Goal: Task Accomplishment & Management: Use online tool/utility

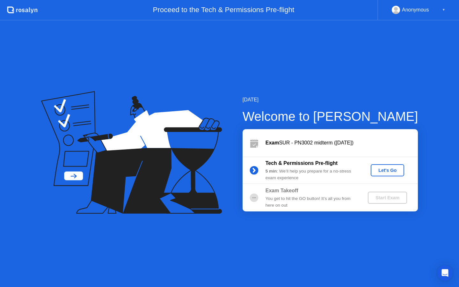
click at [397, 169] on div "Let's Go" at bounding box center [388, 170] width 28 height 5
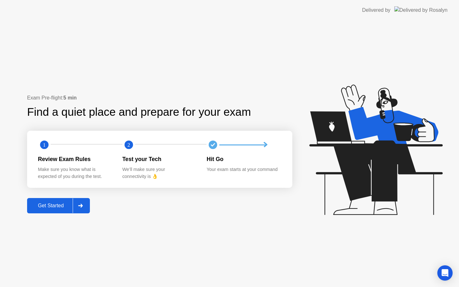
click at [68, 201] on button "Get Started" at bounding box center [58, 205] width 63 height 15
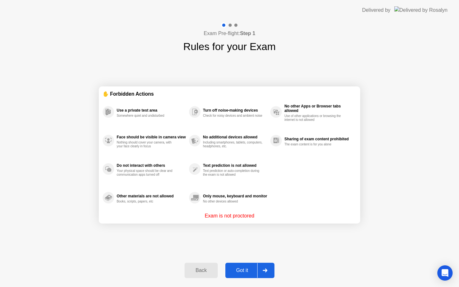
click at [238, 272] on div "Got it" at bounding box center [242, 271] width 30 height 6
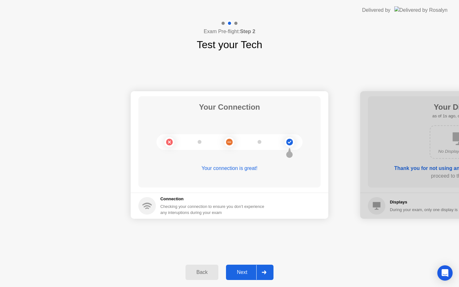
click at [249, 273] on div "Next" at bounding box center [242, 273] width 28 height 6
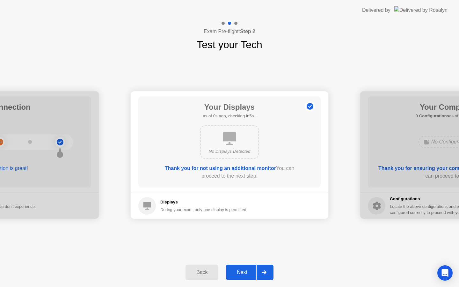
click at [249, 273] on div "Next" at bounding box center [242, 273] width 28 height 6
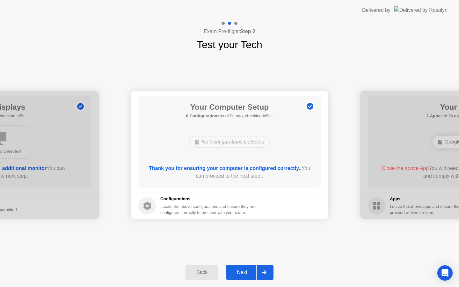
click at [249, 273] on div "Next" at bounding box center [242, 273] width 28 height 6
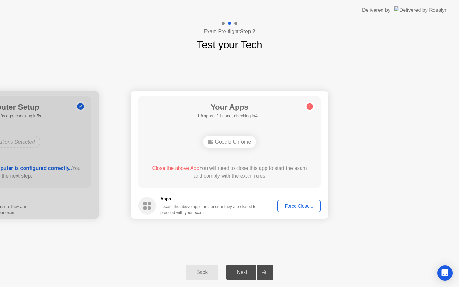
click at [249, 273] on div "Next" at bounding box center [242, 273] width 28 height 6
click at [296, 204] on div "Force Close..." at bounding box center [299, 206] width 39 height 5
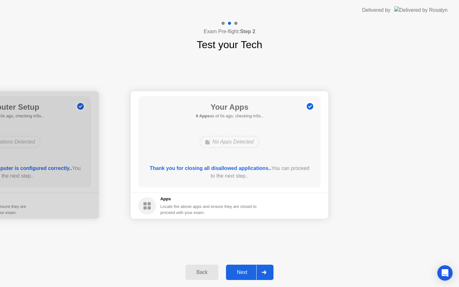
click at [242, 272] on div "Next" at bounding box center [242, 273] width 28 height 6
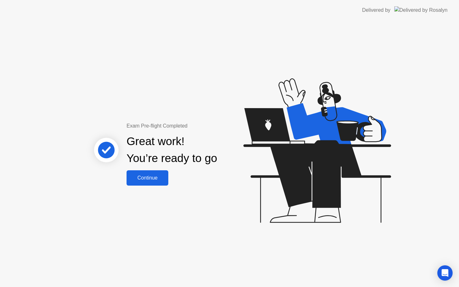
click at [156, 178] on div "Continue" at bounding box center [148, 178] width 38 height 6
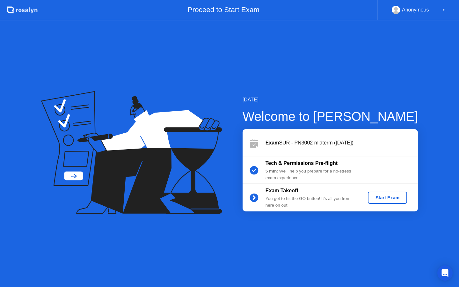
click at [382, 197] on div "Start Exam" at bounding box center [388, 197] width 34 height 5
